Goal: Task Accomplishment & Management: Manage account settings

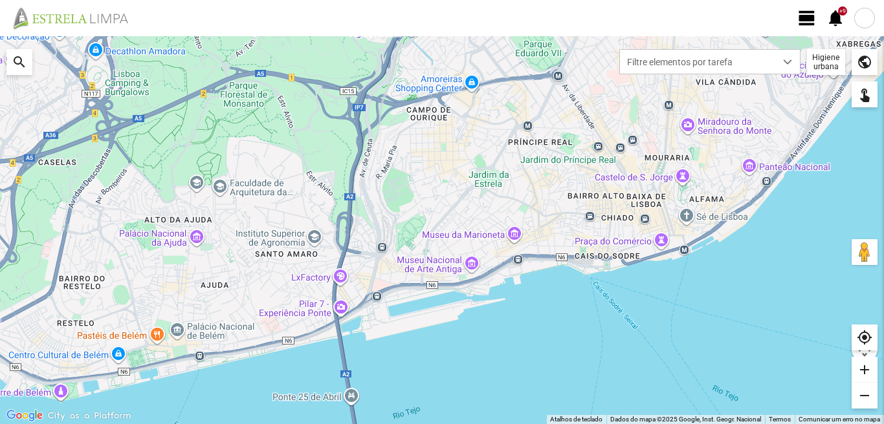
click at [809, 19] on span "view_day" at bounding box center [806, 17] width 19 height 19
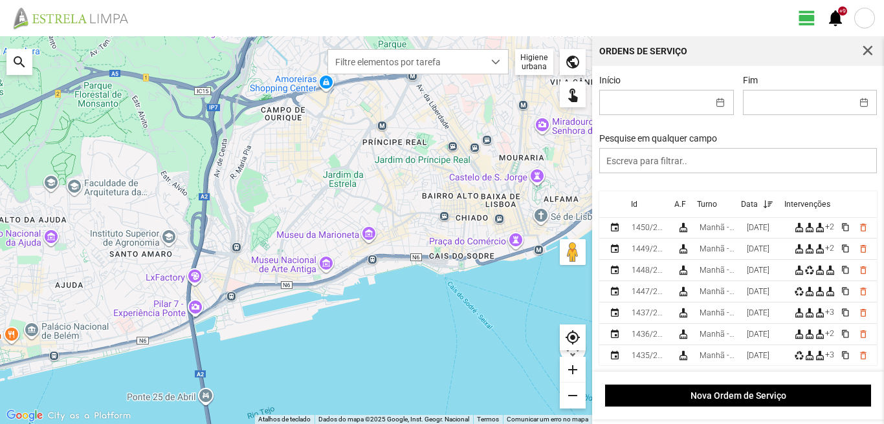
scroll to position [129, 0]
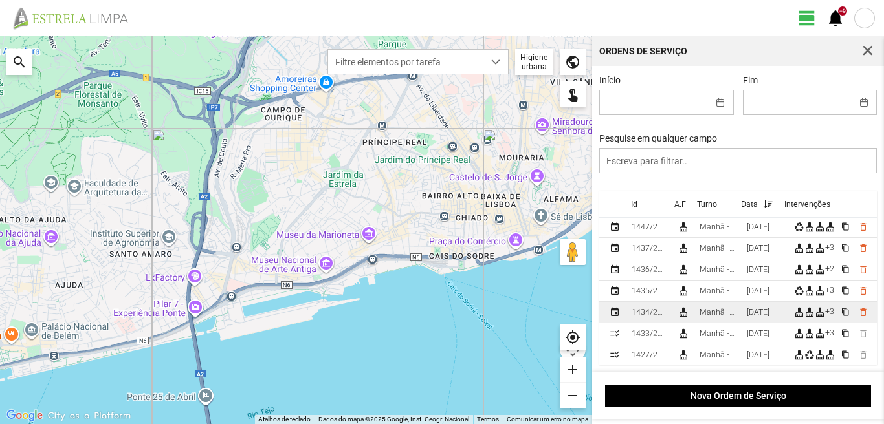
click at [747, 312] on td "[DATE]" at bounding box center [764, 312] width 47 height 21
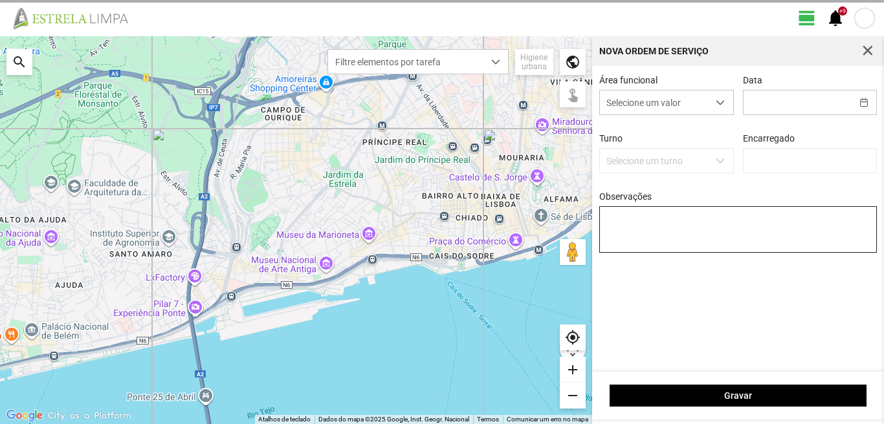
type input "[DATE]"
type input "[PERSON_NAME]"
type textarea "39-baixa Ao serviço-6-10-17-22-25-36-44-45-47-49-50"
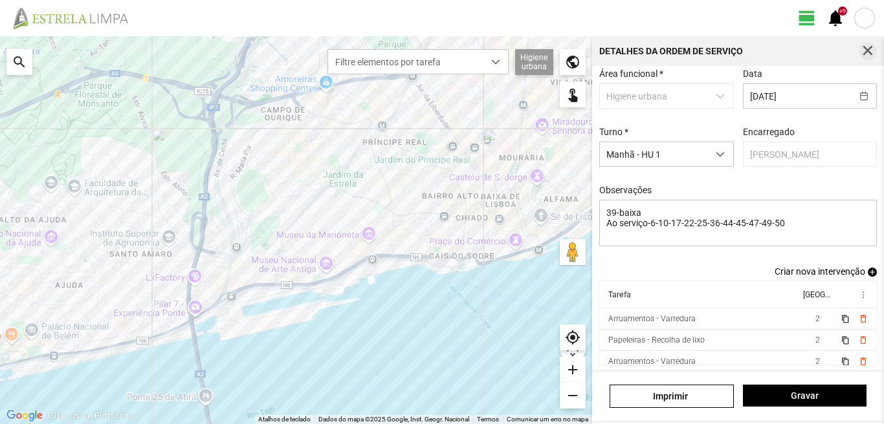
click at [868, 47] on span "button" at bounding box center [868, 51] width 12 height 12
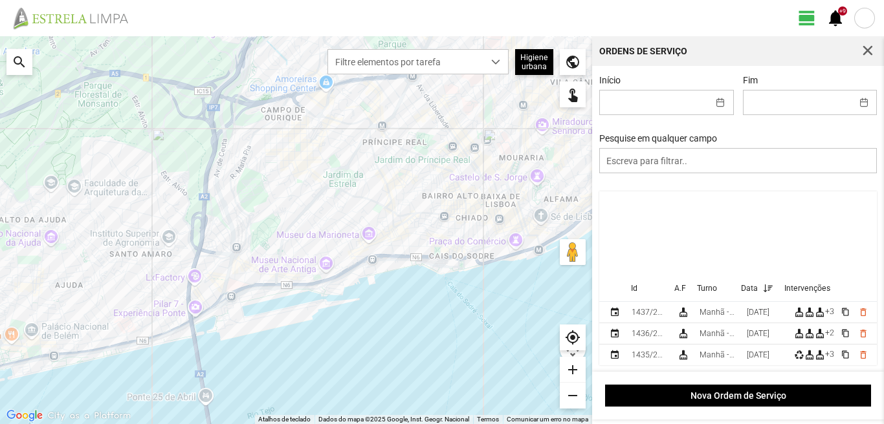
scroll to position [194, 0]
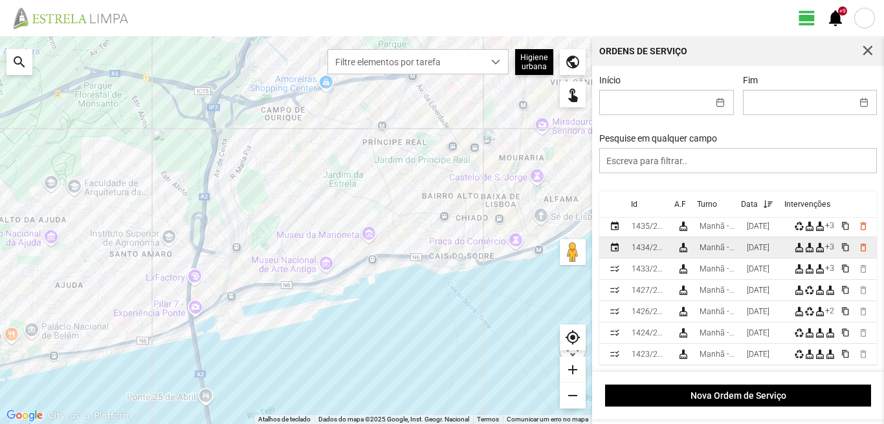
click at [752, 249] on div "[DATE]" at bounding box center [758, 247] width 23 height 9
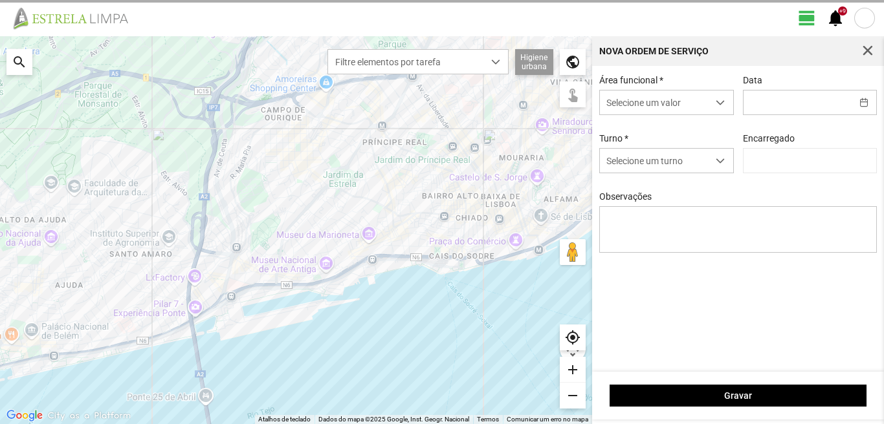
type input "[DATE]"
type input "[PERSON_NAME]"
type textarea "39-baixa Ao serviço-6-10-17-22-25-36-44-45-47-49-50"
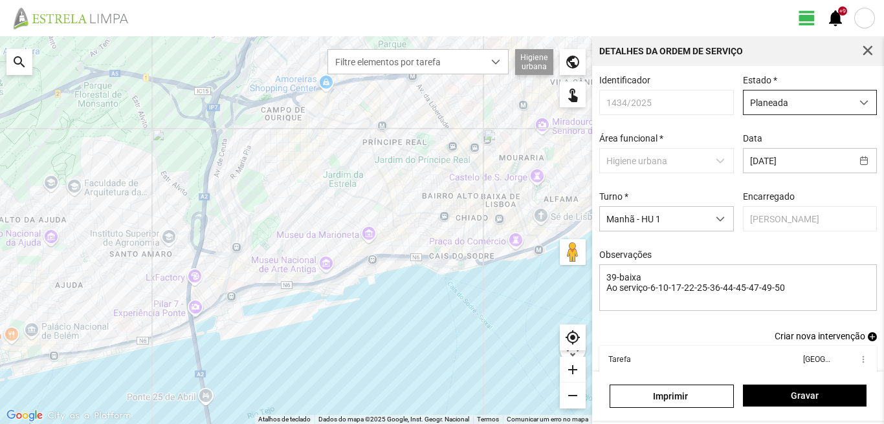
click at [761, 99] on span "Planeada" at bounding box center [797, 103] width 108 height 24
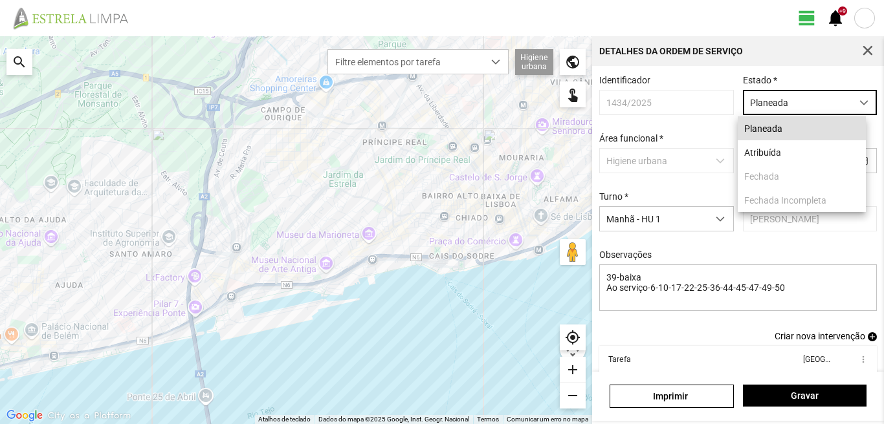
scroll to position [7, 58]
click at [749, 153] on li "Atribuída" at bounding box center [802, 152] width 128 height 24
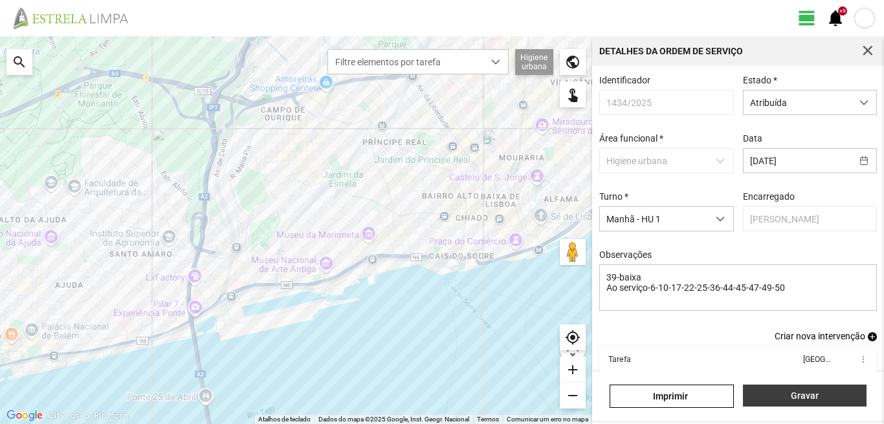
click at [790, 397] on span "Gravar" at bounding box center [804, 396] width 110 height 10
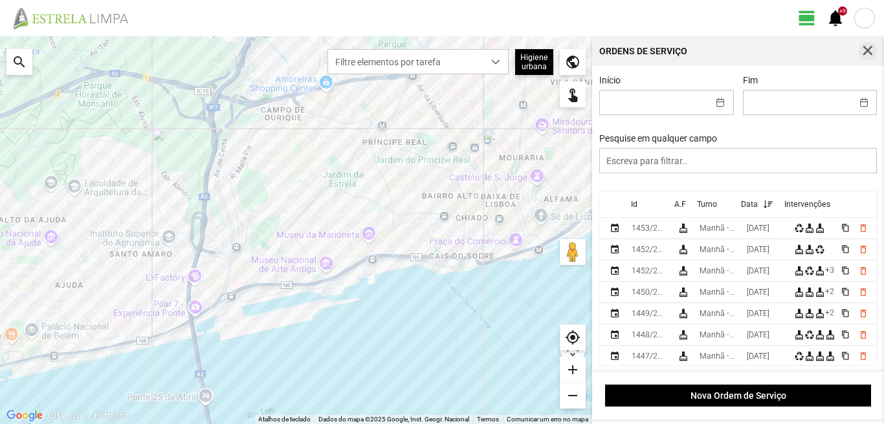
click at [870, 49] on span "button" at bounding box center [868, 51] width 12 height 12
